Goal: Find contact information: Find contact information

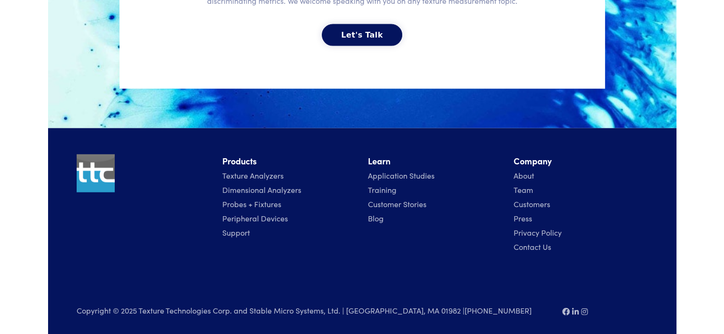
scroll to position [2205, 0]
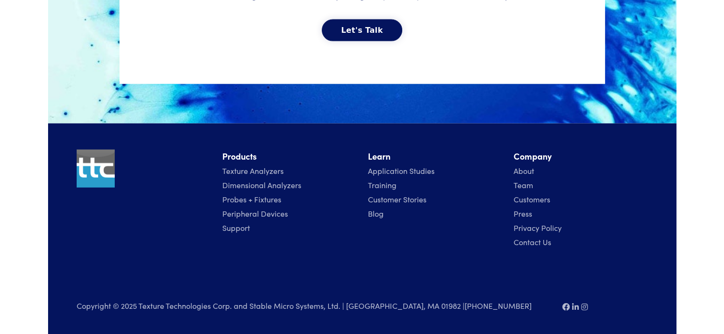
click at [529, 171] on link "About" at bounding box center [523, 171] width 20 height 10
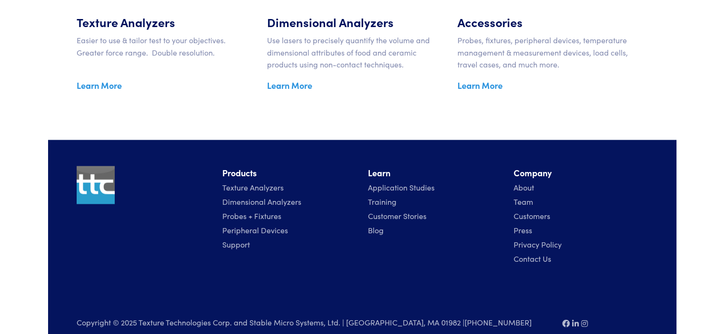
scroll to position [1678, 0]
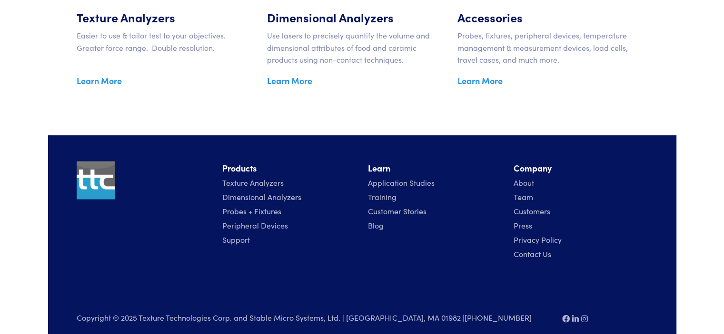
click at [522, 248] on link "Contact Us" at bounding box center [532, 253] width 38 height 10
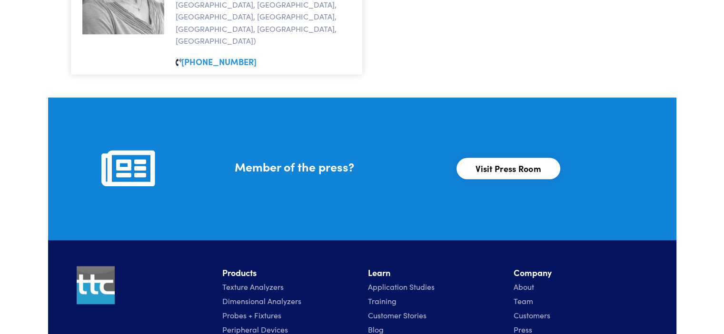
scroll to position [1146, 0]
